Goal: Check status

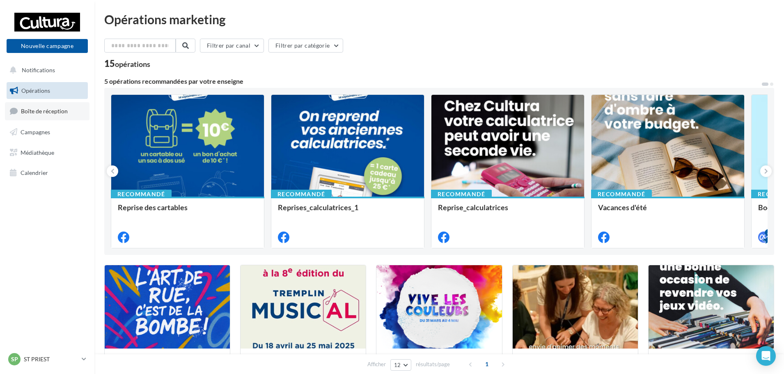
click at [62, 110] on span "Boîte de réception" at bounding box center [44, 111] width 47 height 7
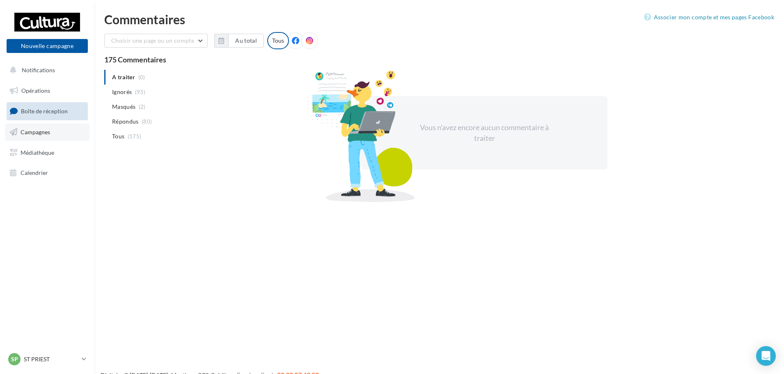
click at [41, 131] on span "Campagnes" at bounding box center [36, 132] width 30 height 7
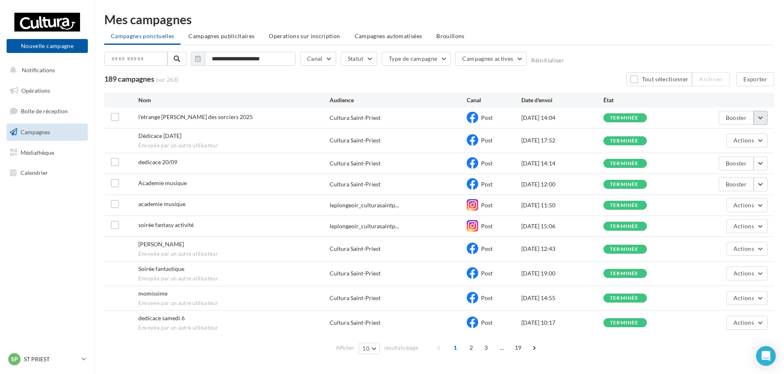
click at [762, 115] on button "button" at bounding box center [761, 118] width 14 height 14
click at [753, 130] on button "Voir les résultats" at bounding box center [727, 136] width 82 height 21
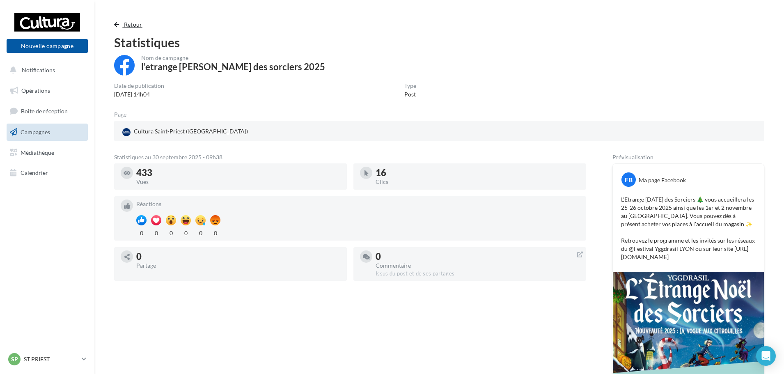
click at [121, 23] on button "Retour" at bounding box center [130, 25] width 32 height 10
